Goal: Task Accomplishment & Management: Manage account settings

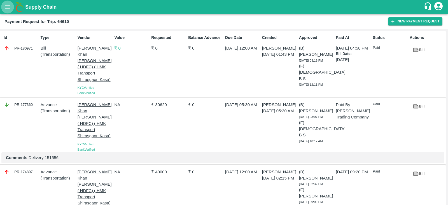
click at [8, 6] on icon "open drawer" at bounding box center [7, 7] width 6 height 6
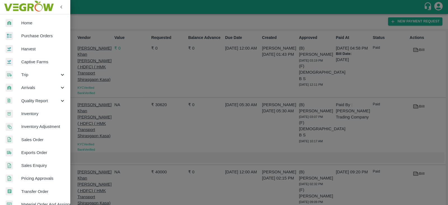
scroll to position [114, 0]
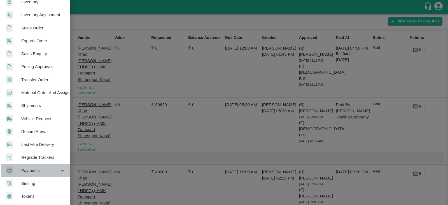
click at [32, 171] on span "Payments" at bounding box center [40, 170] width 38 height 6
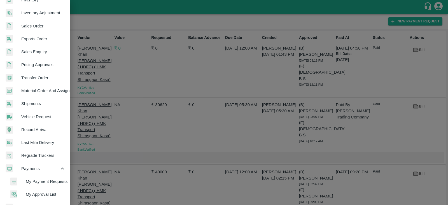
click at [36, 193] on span "My Approval List" at bounding box center [46, 194] width 40 height 6
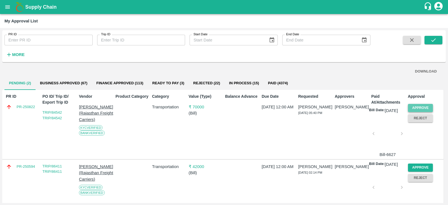
click at [426, 107] on button "Approve" at bounding box center [420, 108] width 25 height 8
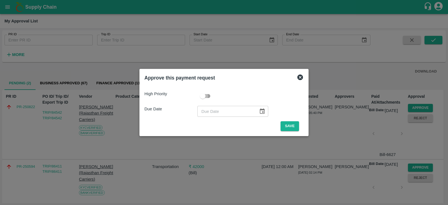
click at [205, 92] on input "checkbox" at bounding box center [203, 96] width 32 height 11
checkbox input "true"
click at [263, 111] on icon "Choose date" at bounding box center [262, 111] width 6 height 6
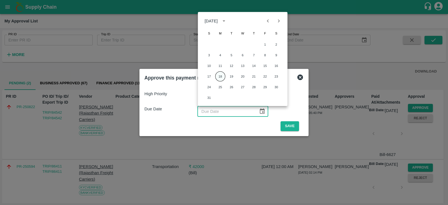
click at [220, 76] on button "18" at bounding box center [220, 76] width 10 height 10
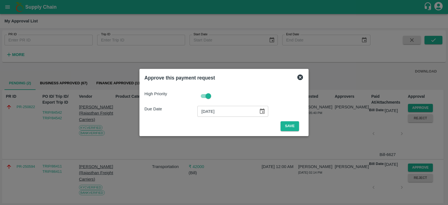
type input "18/08/2025"
click at [284, 123] on button "Save" at bounding box center [290, 126] width 18 height 10
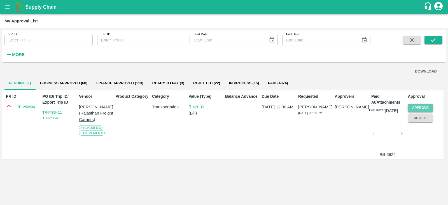
click at [428, 108] on button "Approve" at bounding box center [420, 108] width 25 height 8
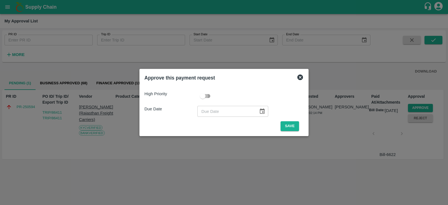
click at [209, 92] on input "checkbox" at bounding box center [203, 96] width 32 height 11
checkbox input "true"
click at [261, 109] on icon "Choose date" at bounding box center [262, 110] width 5 height 5
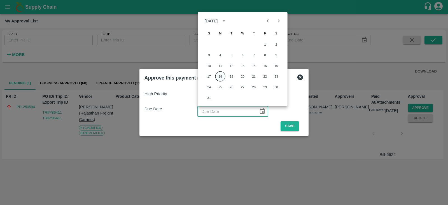
click at [221, 76] on button "18" at bounding box center [220, 76] width 10 height 10
type input "18/08/2025"
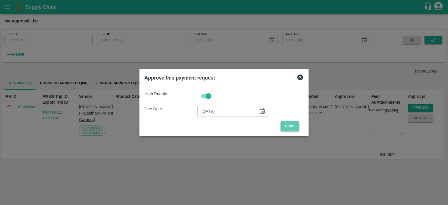
click at [287, 124] on button "Save" at bounding box center [290, 126] width 18 height 10
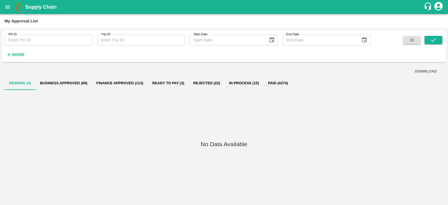
click at [16, 55] on strong "More" at bounding box center [18, 54] width 13 height 4
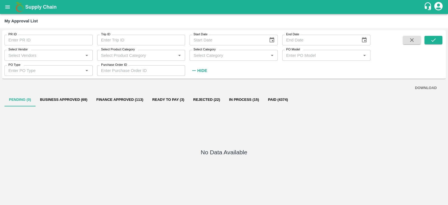
click at [8, 6] on icon "open drawer" at bounding box center [7, 6] width 5 height 3
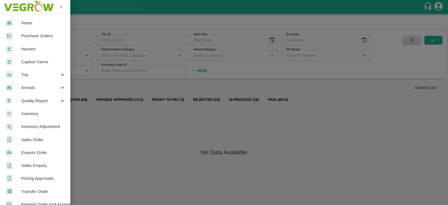
click at [28, 75] on span "Trip" at bounding box center [40, 75] width 38 height 6
click at [31, 87] on span "Fruit Movement" at bounding box center [46, 88] width 40 height 6
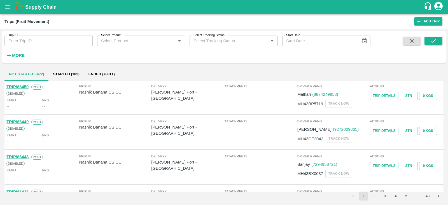
click at [21, 55] on strong "More" at bounding box center [18, 55] width 13 height 4
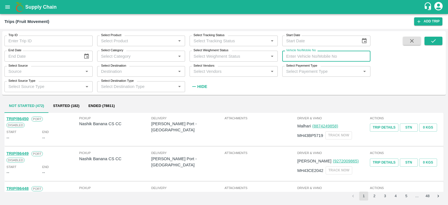
click at [309, 56] on input "Vehicle No/Mobile No" at bounding box center [326, 56] width 88 height 11
paste input "RJ11GC6968"
type input "RJ11GC6968"
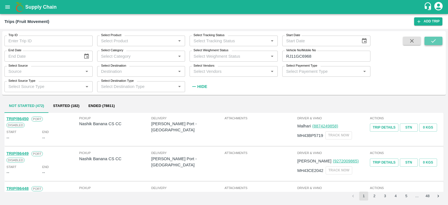
click at [438, 44] on button "submit" at bounding box center [433, 41] width 18 height 8
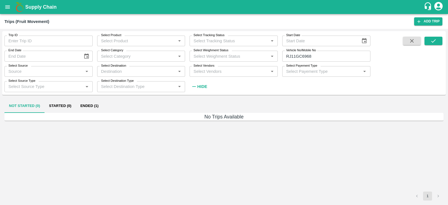
click at [95, 103] on button "Ended (1)" at bounding box center [89, 105] width 27 height 13
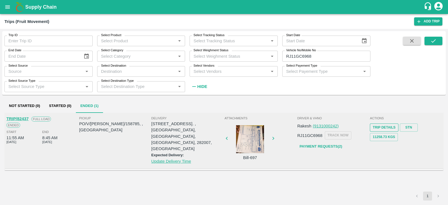
click at [389, 127] on link "Trip Details" at bounding box center [384, 127] width 28 height 8
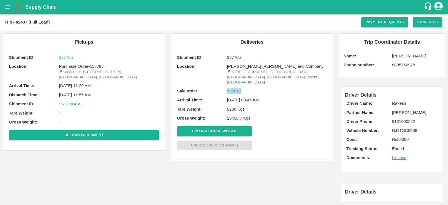
drag, startPoint x: 220, startPoint y: 85, endPoint x: 258, endPoint y: 88, distance: 38.2
click at [258, 88] on div "Sale order: 596812" at bounding box center [252, 91] width 150 height 6
copy div "596812"
click at [8, 7] on icon "open drawer" at bounding box center [7, 7] width 6 height 6
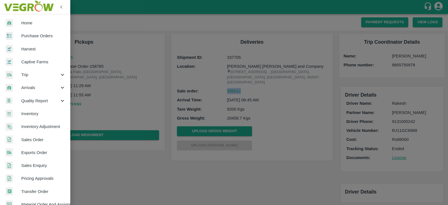
scroll to position [114, 0]
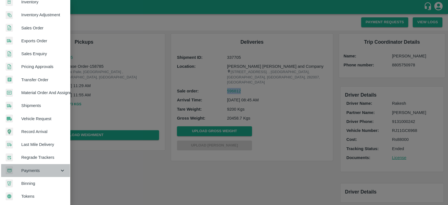
click at [36, 167] on span "Payments" at bounding box center [40, 170] width 38 height 6
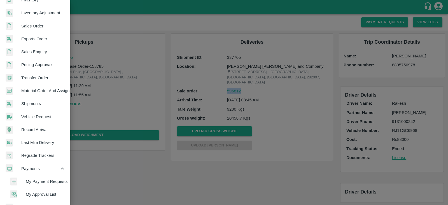
click at [39, 191] on span "My Approval List" at bounding box center [46, 194] width 40 height 6
